Goal: Obtain resource: Download file/media

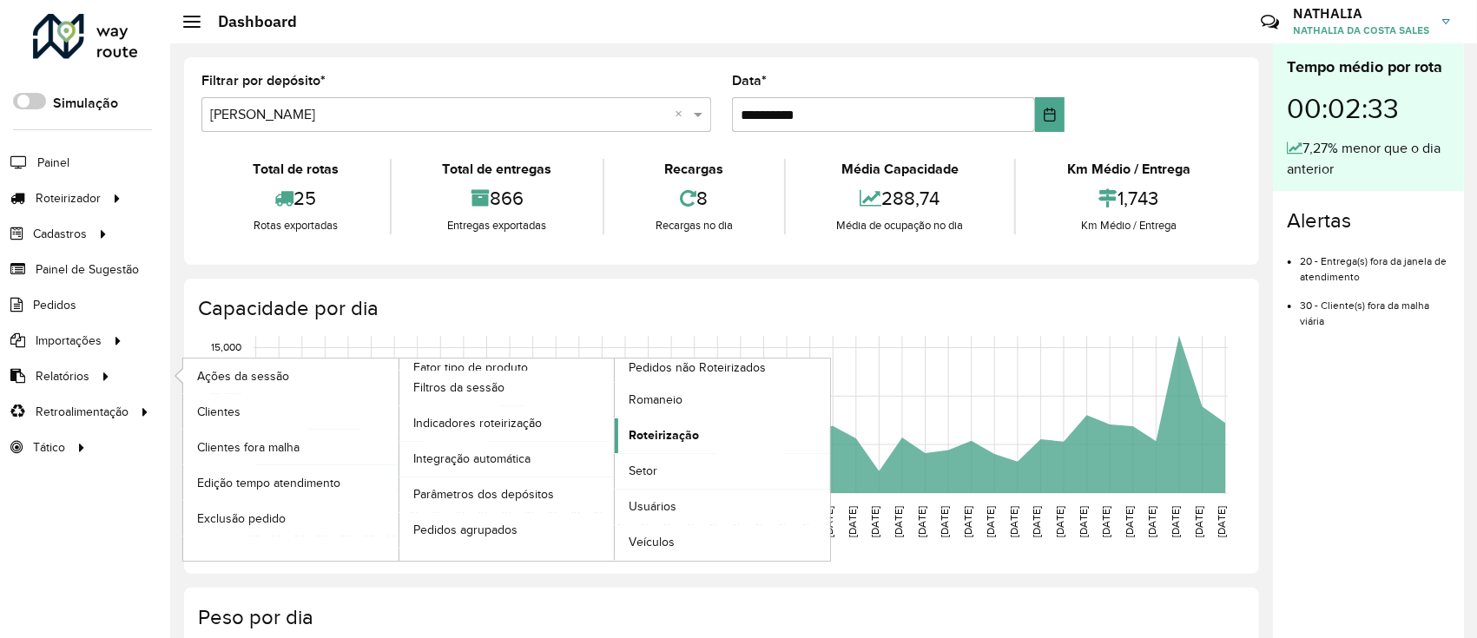
click at [681, 430] on span "Roteirização" at bounding box center [664, 435] width 70 height 18
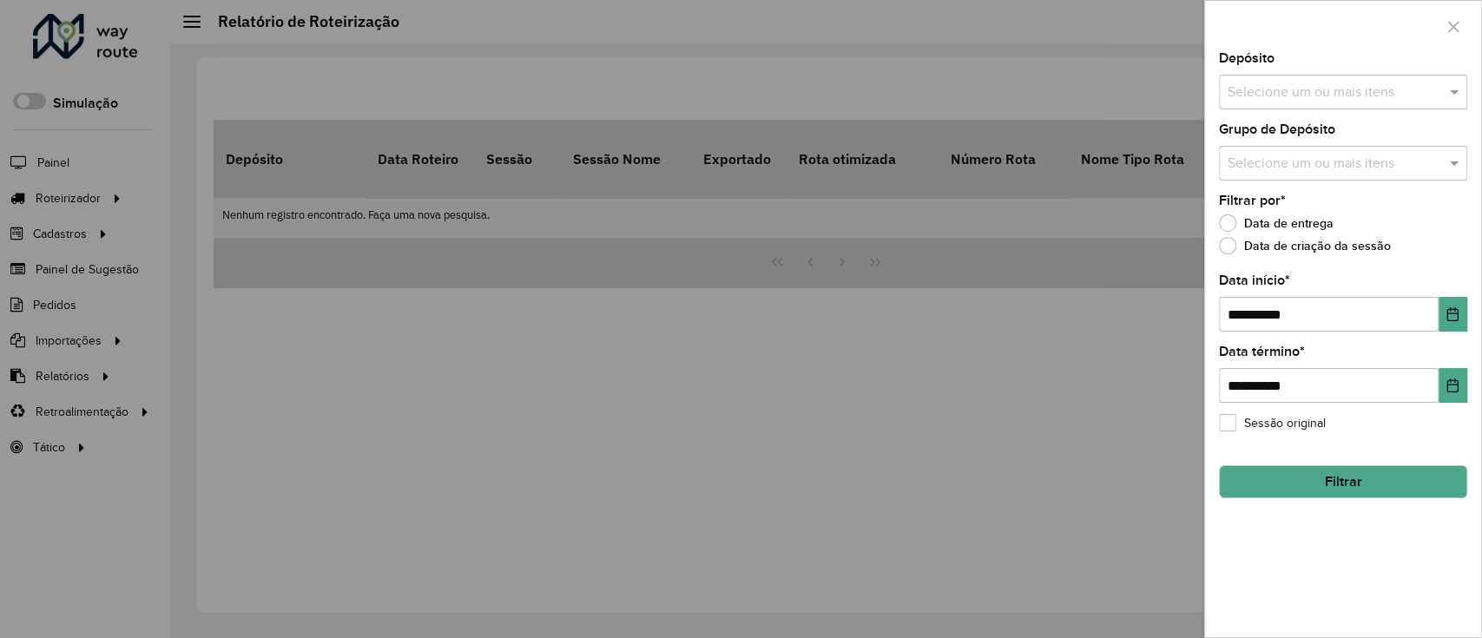
click at [768, 316] on div at bounding box center [741, 319] width 1482 height 638
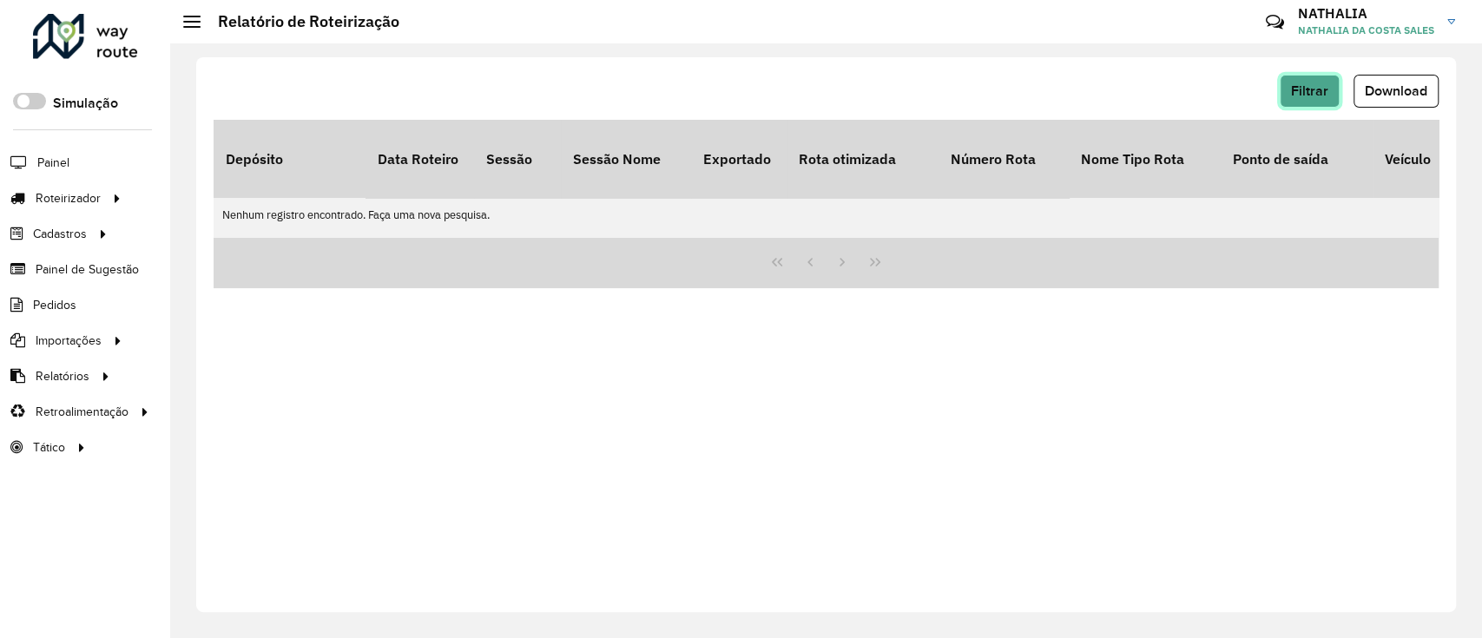
click at [1297, 89] on span "Filtrar" at bounding box center [1309, 90] width 37 height 15
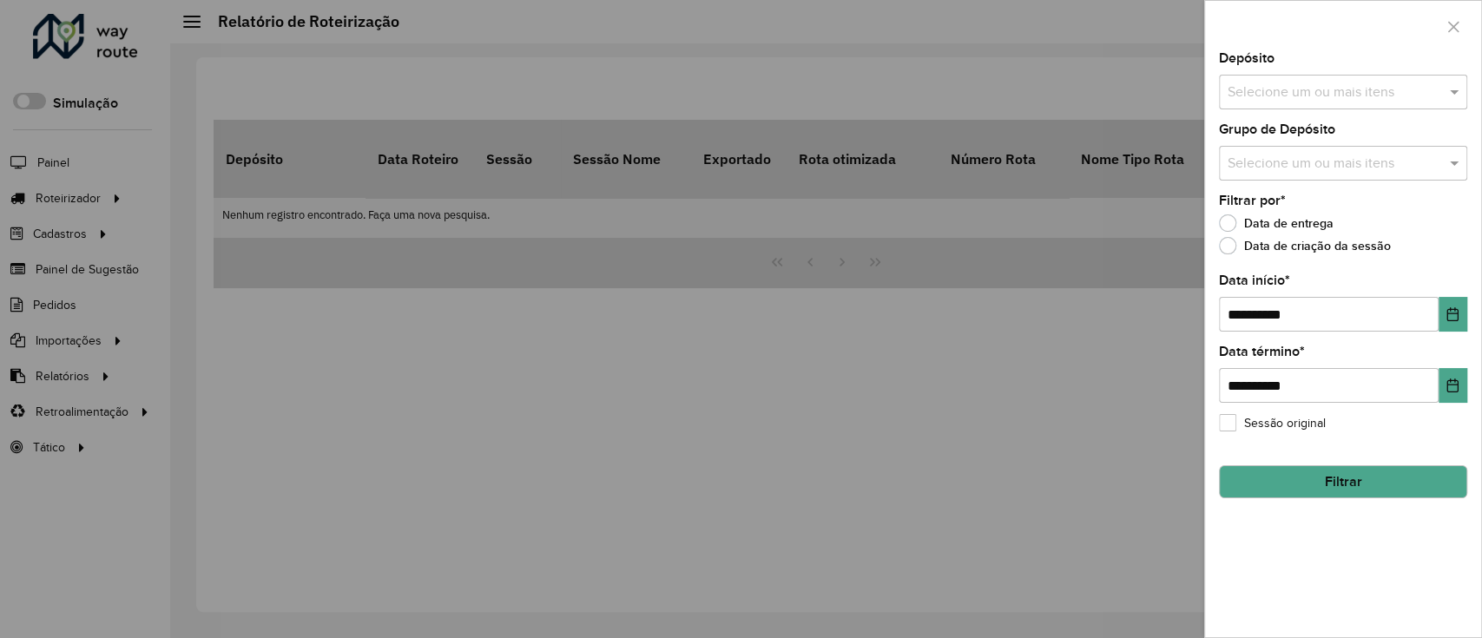
click at [1375, 96] on input "text" at bounding box center [1334, 92] width 222 height 21
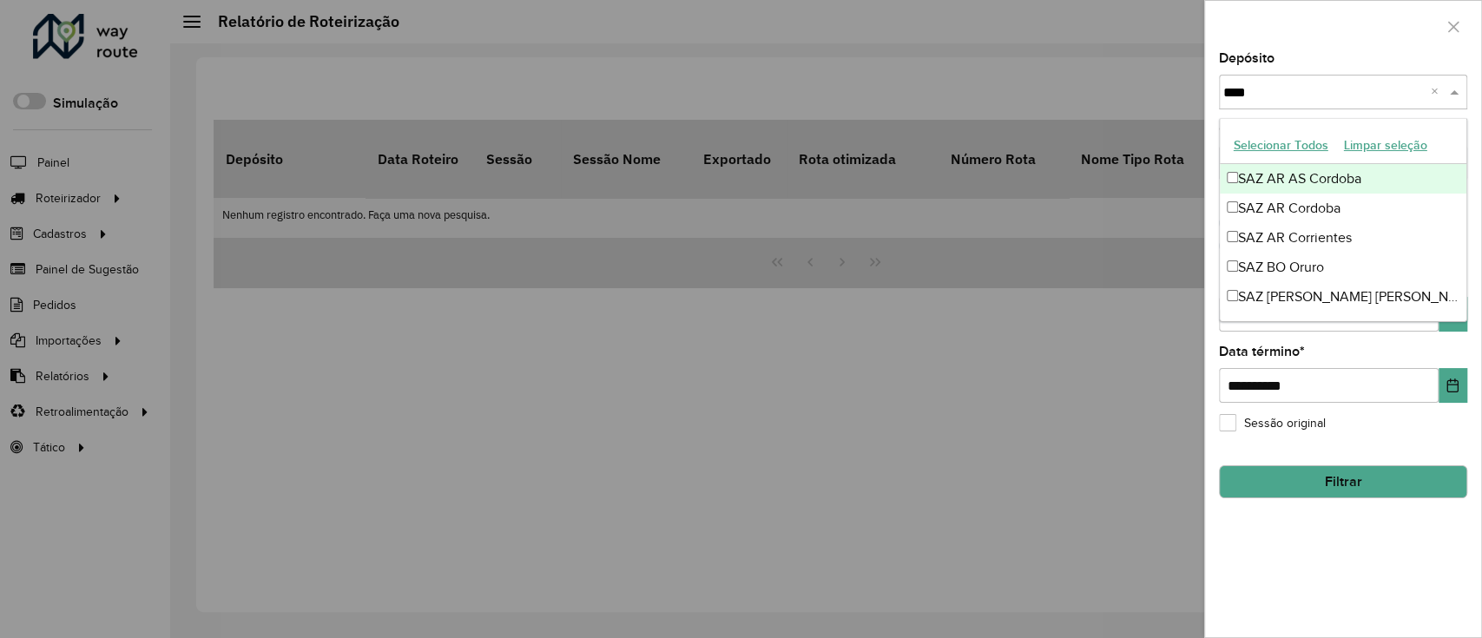
type input "*****"
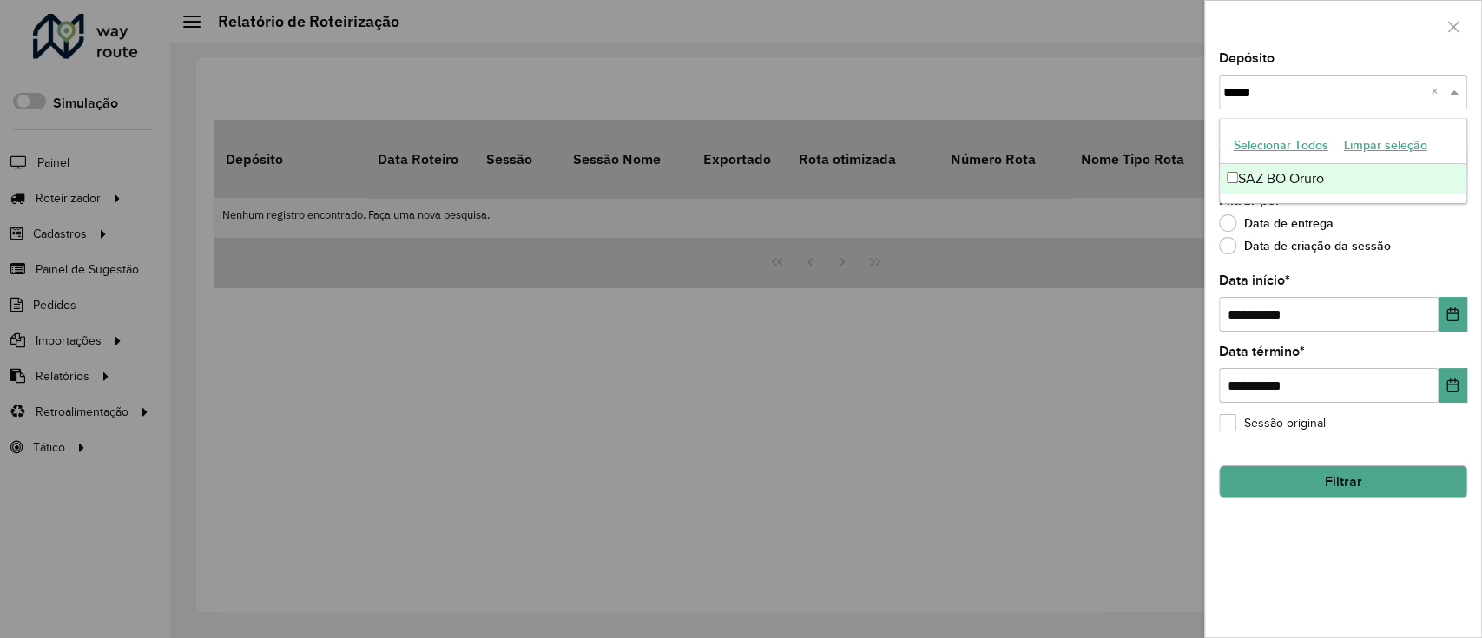
click at [1359, 182] on div "SAZ BO Oruro" at bounding box center [1343, 179] width 247 height 30
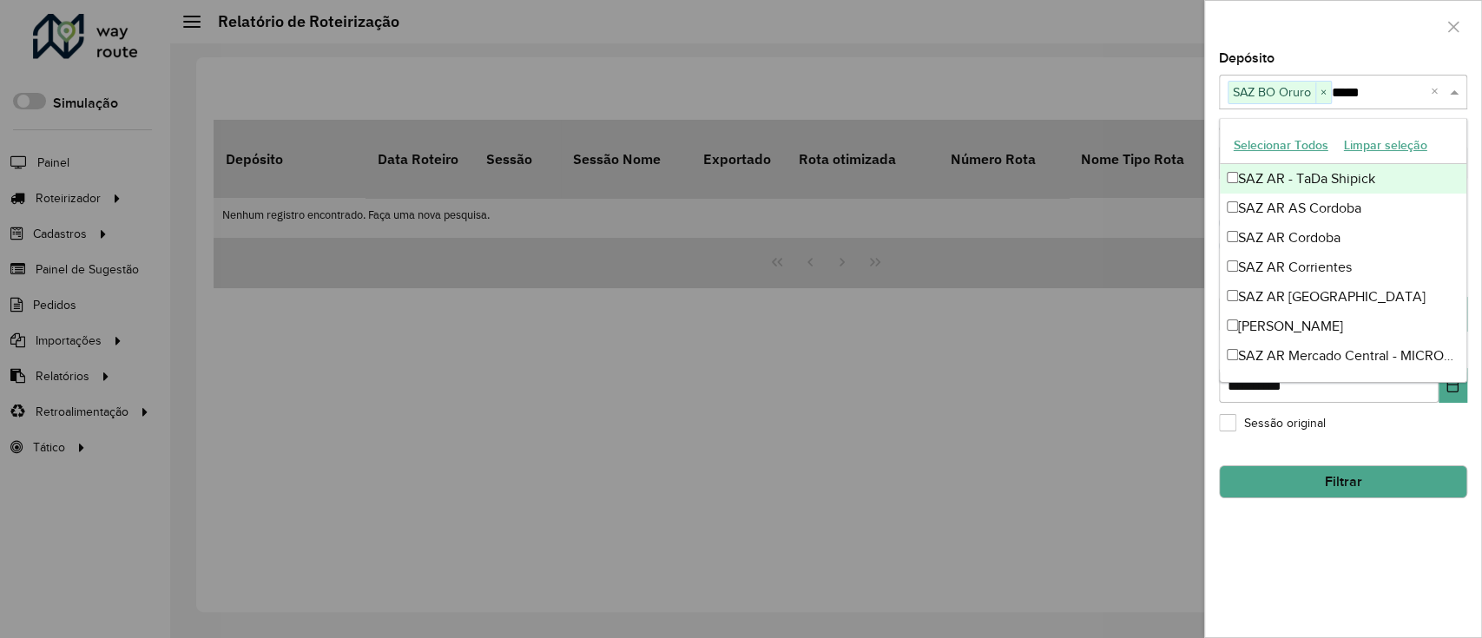
click at [1381, 38] on div at bounding box center [1343, 26] width 276 height 51
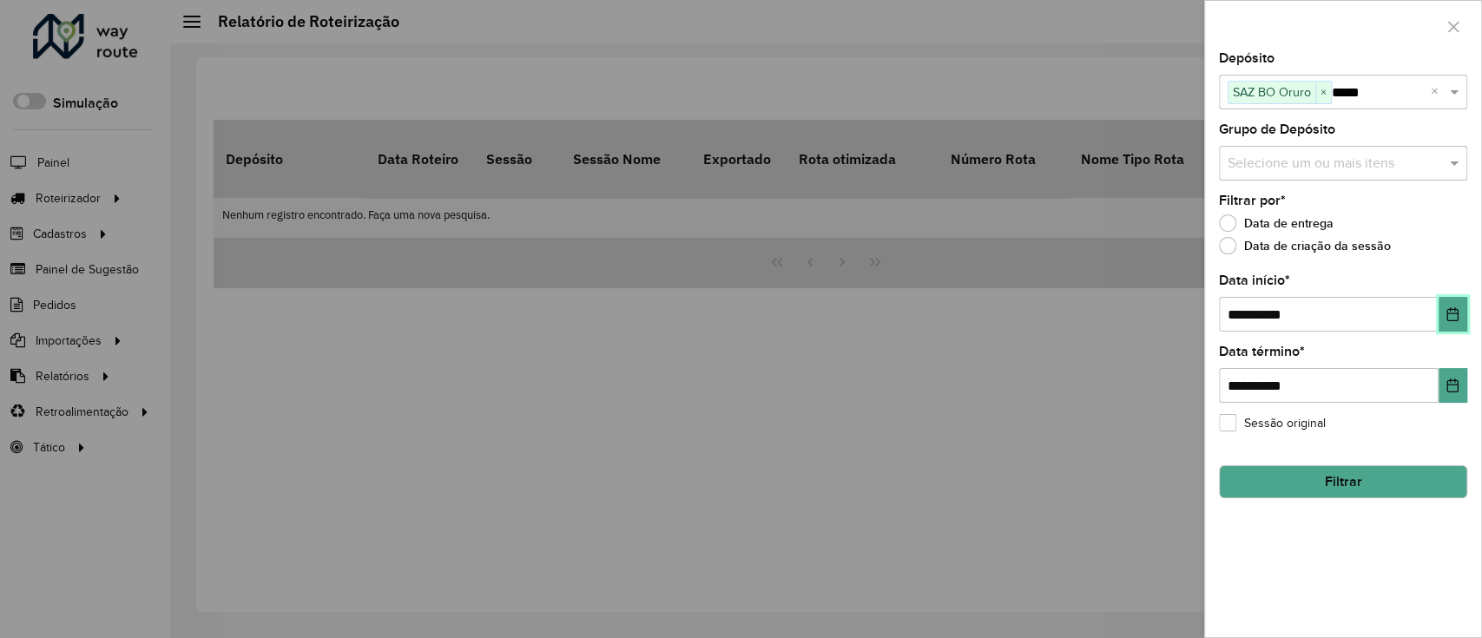
click at [1452, 307] on button "Choose Date" at bounding box center [1453, 314] width 29 height 35
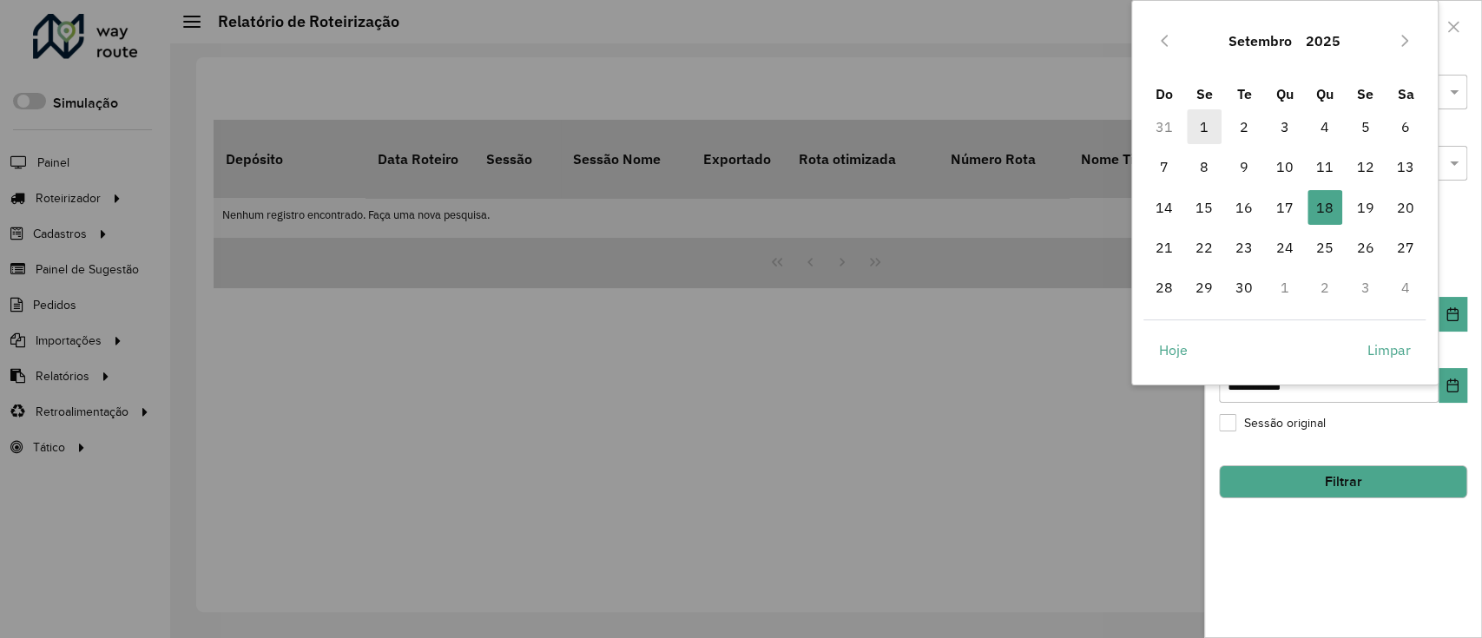
click at [1202, 136] on span "1" at bounding box center [1204, 126] width 35 height 35
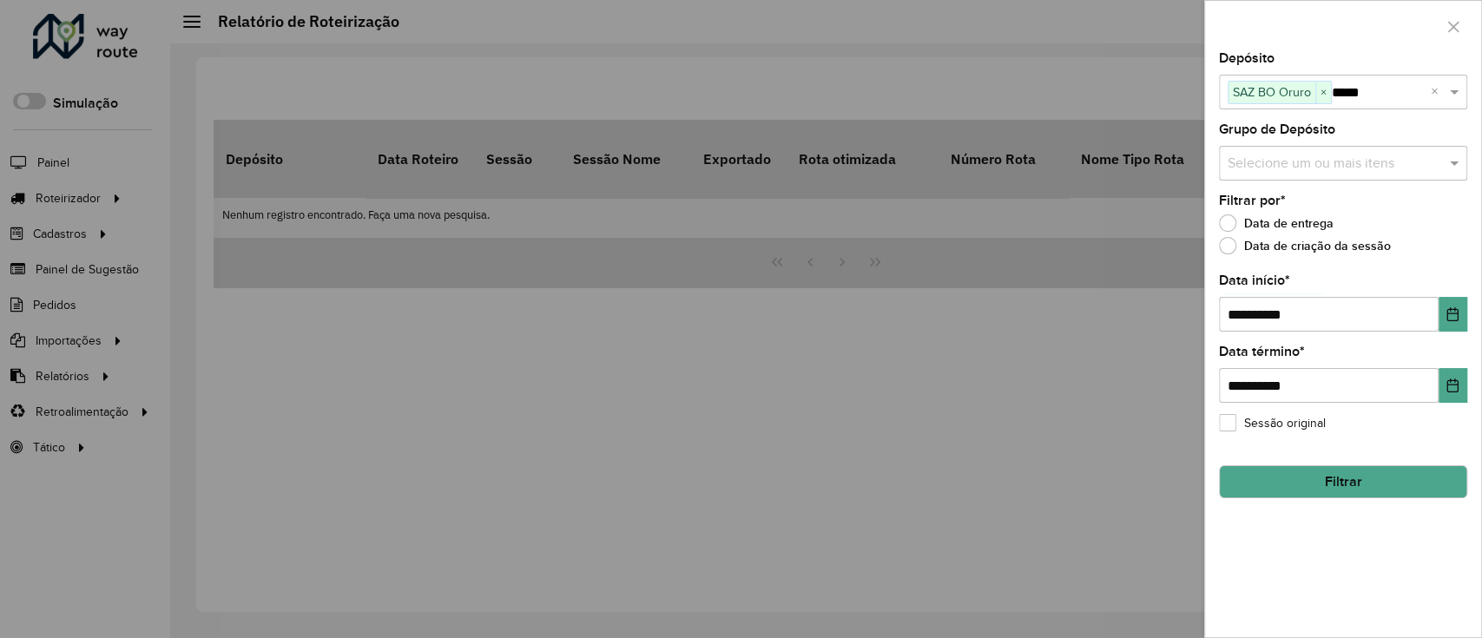
click at [1404, 475] on button "Filtrar" at bounding box center [1343, 481] width 248 height 33
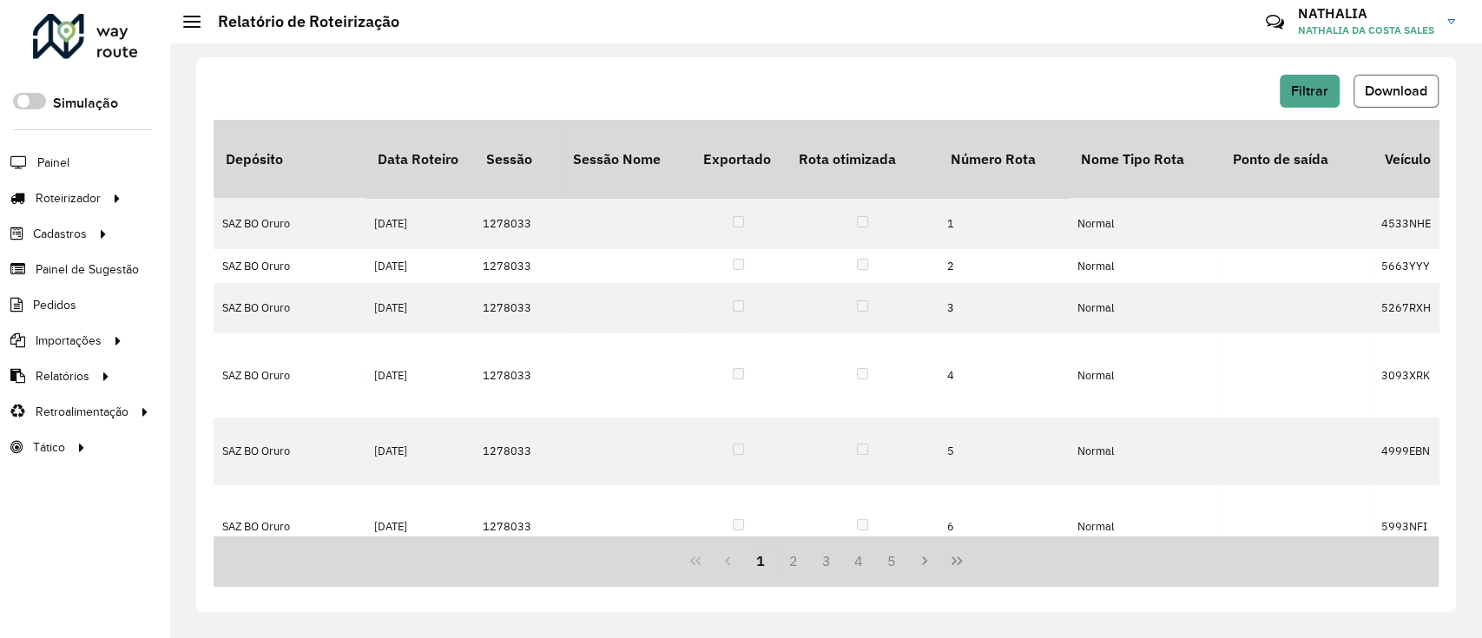
click at [1412, 79] on button "Download" at bounding box center [1396, 91] width 85 height 33
